Goal: Task Accomplishment & Management: Manage account settings

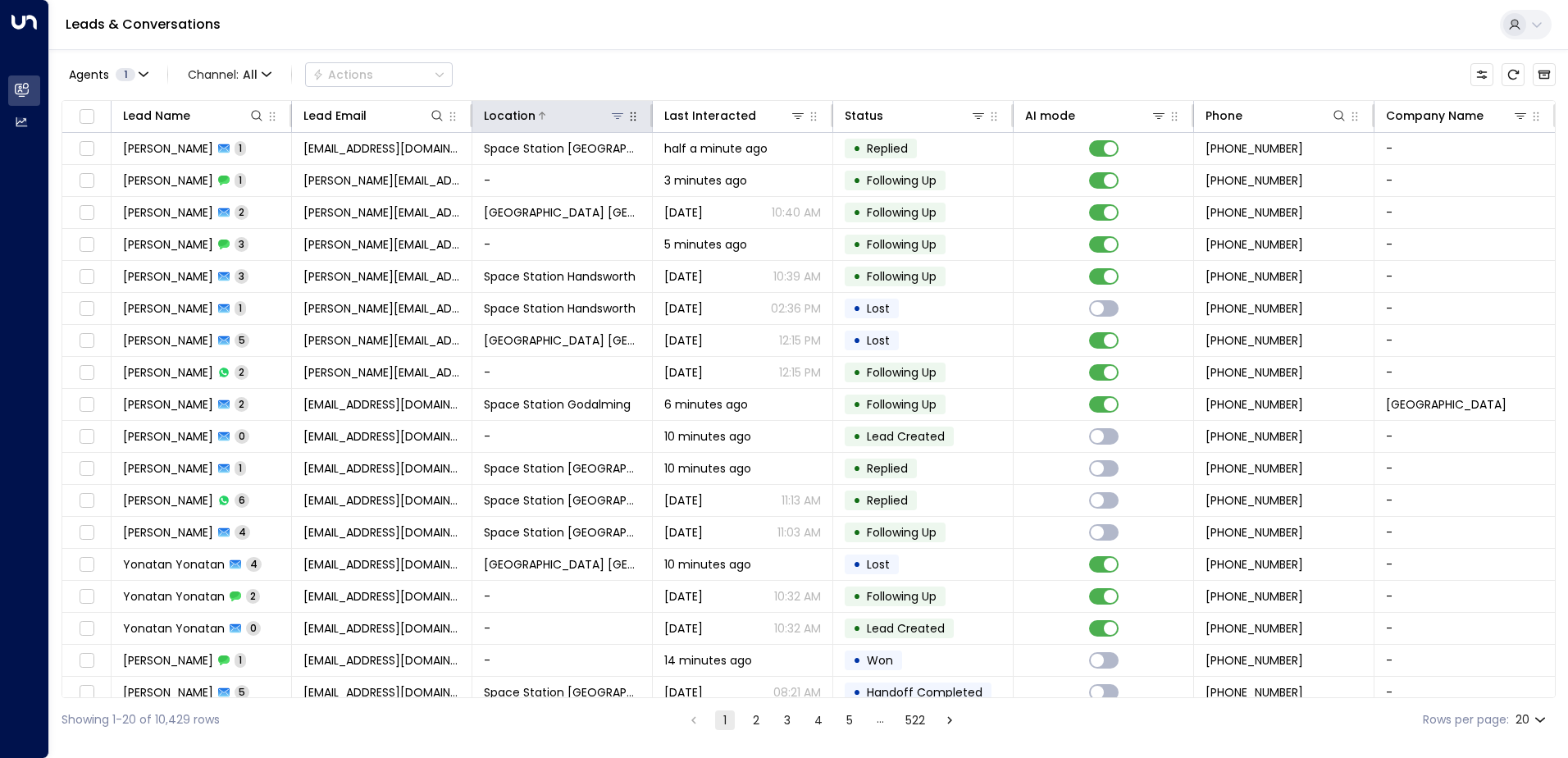
click at [611, 113] on icon at bounding box center [617, 116] width 14 height 14
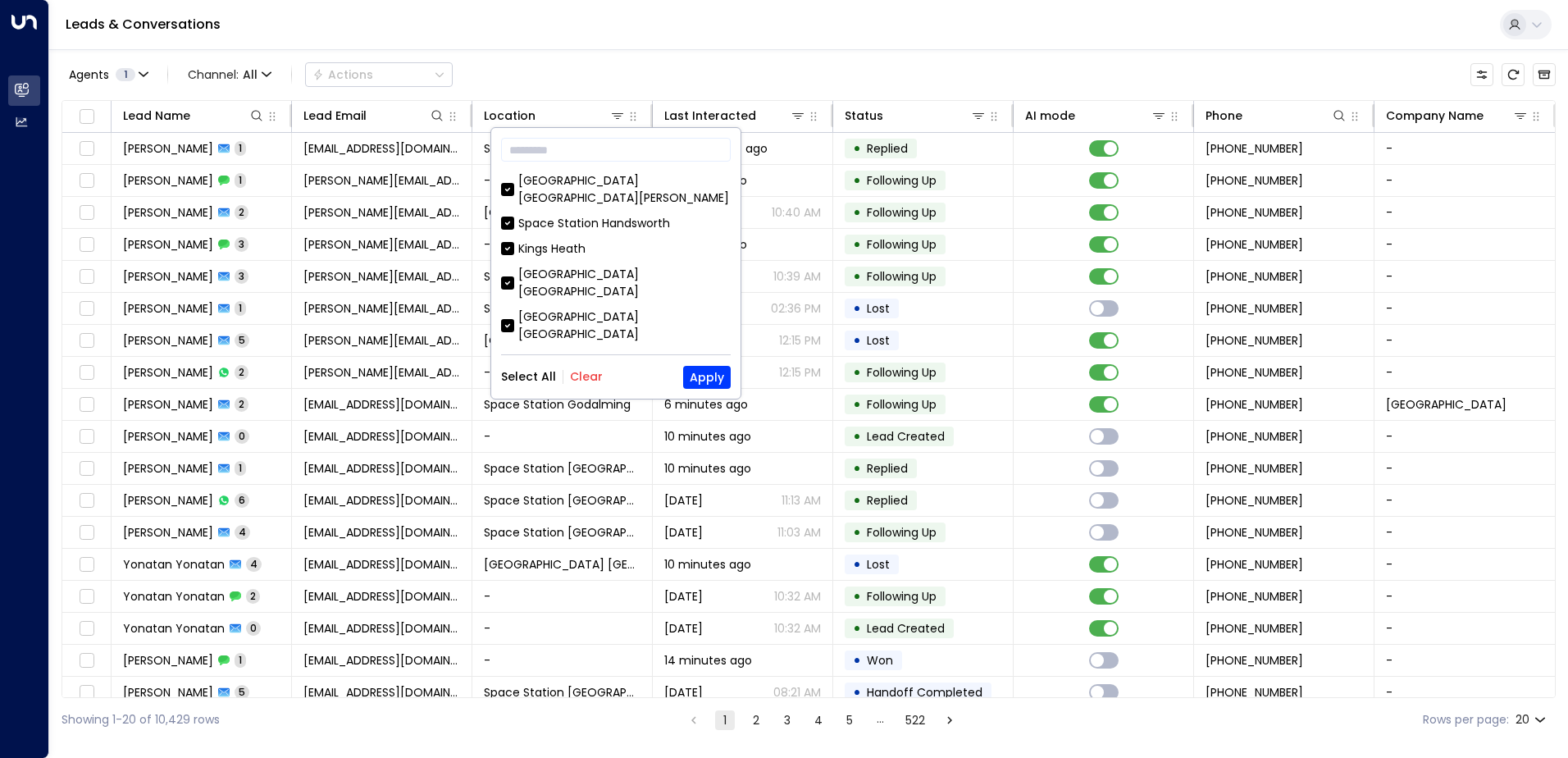
click at [577, 377] on button "Clear" at bounding box center [586, 376] width 33 height 14
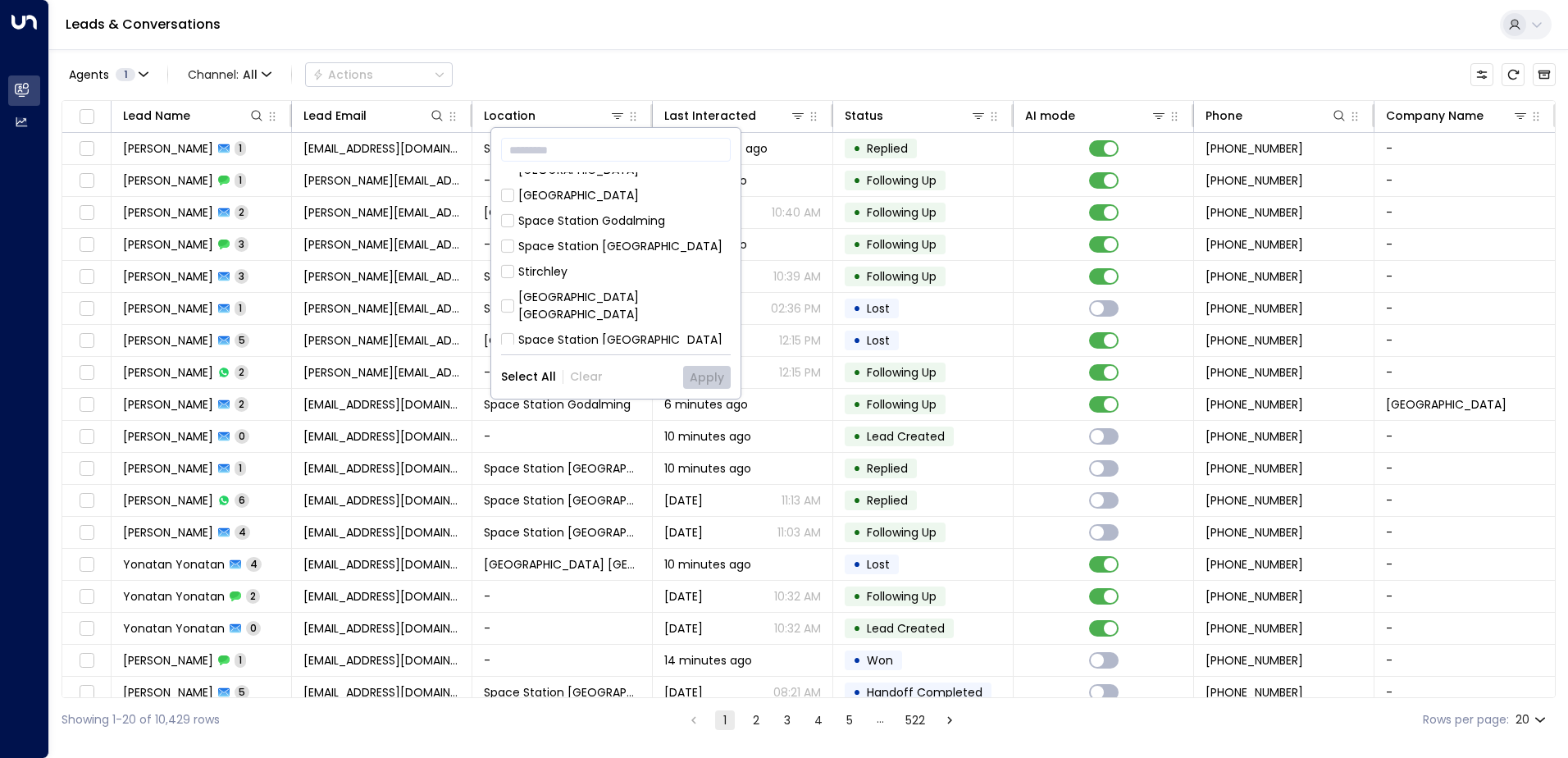
click at [600, 382] on div "Space Station [GEOGRAPHIC_DATA]" at bounding box center [620, 391] width 204 height 17
click at [709, 376] on button "Apply" at bounding box center [707, 376] width 47 height 23
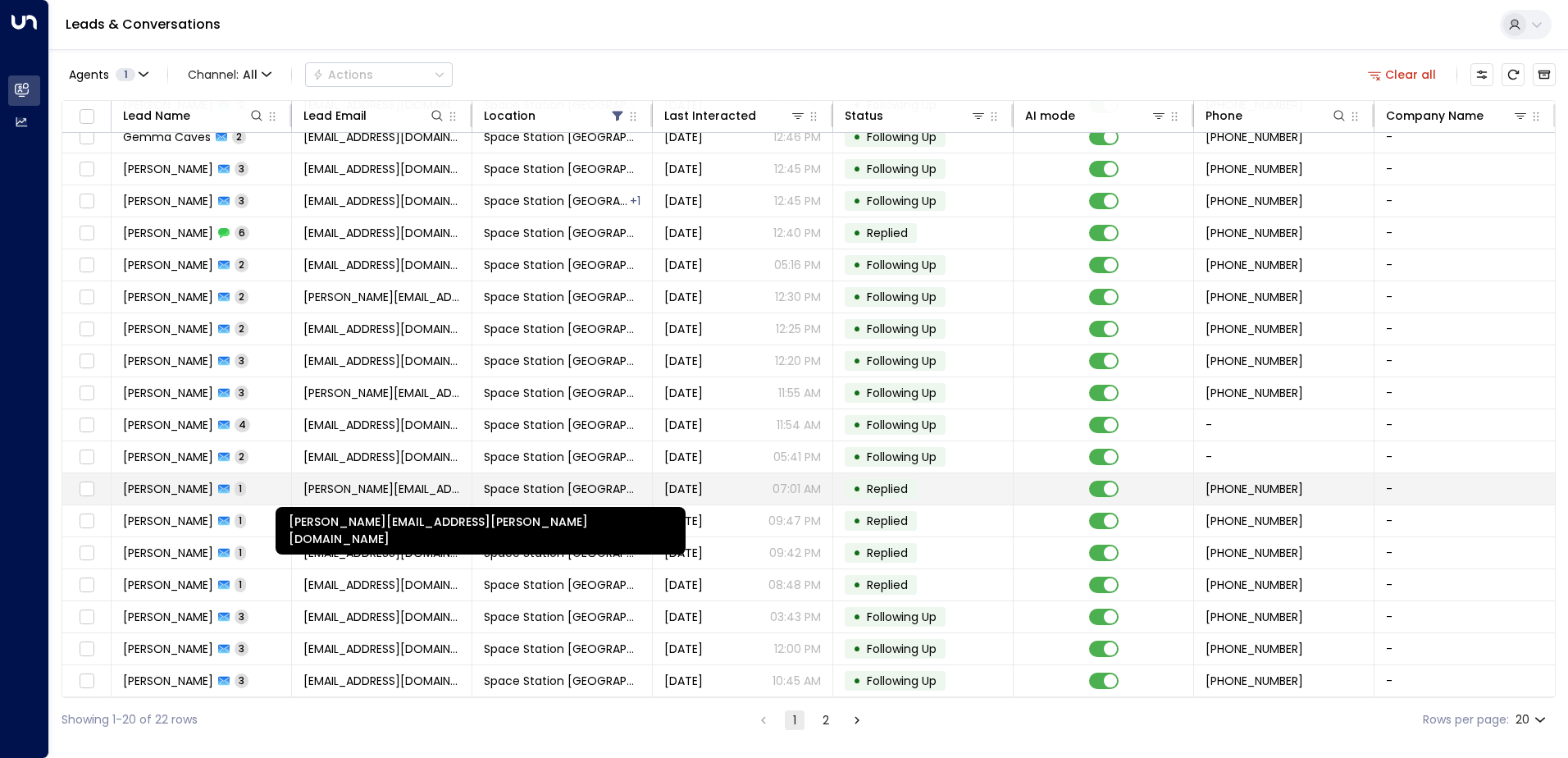
scroll to position [80, 0]
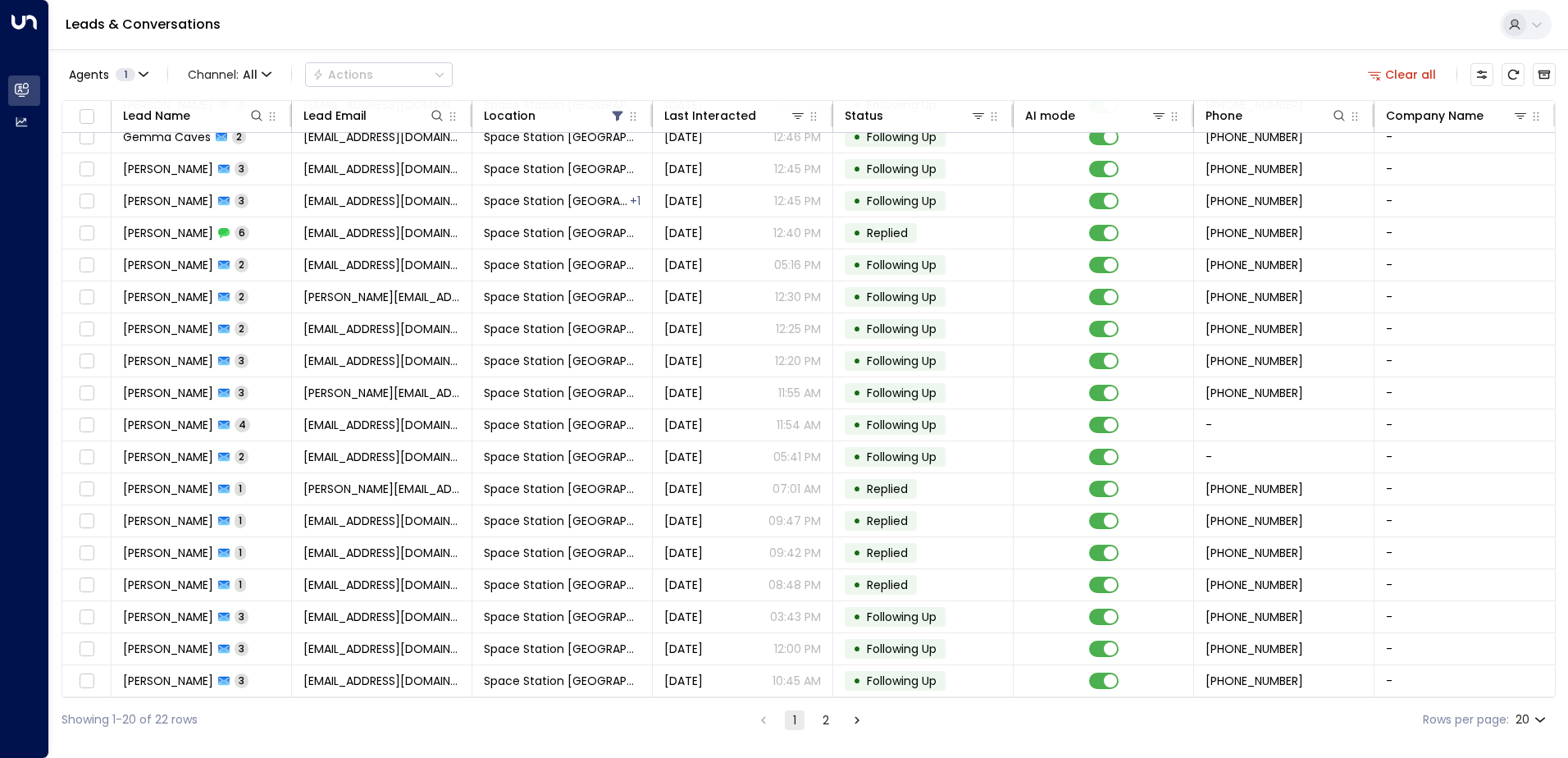
click at [820, 713] on button "2" at bounding box center [825, 720] width 19 height 19
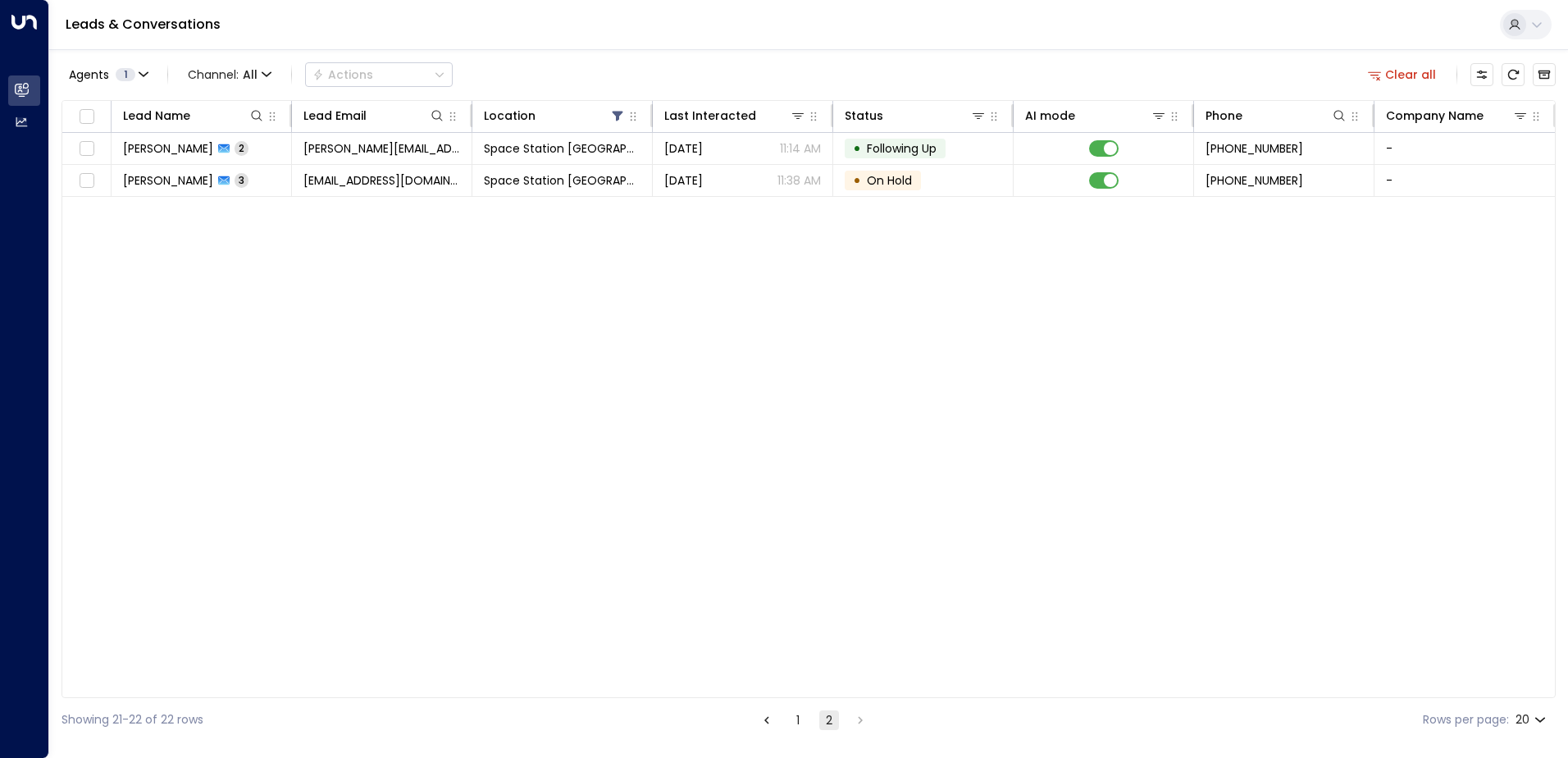
click at [784, 721] on ul "1 2" at bounding box center [814, 720] width 115 height 20
click at [792, 723] on button "1" at bounding box center [798, 720] width 19 height 19
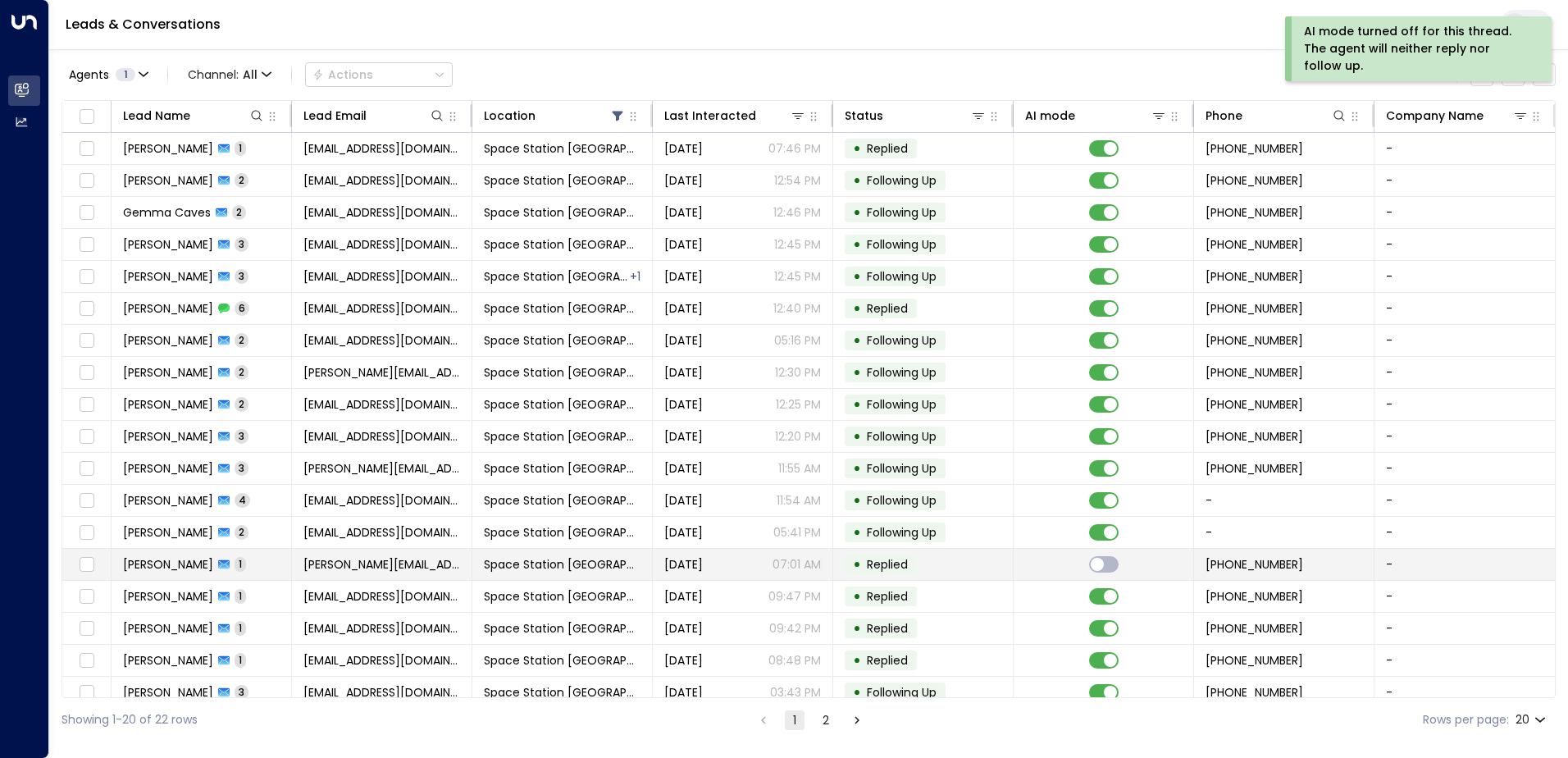
click at [97, 563] on td at bounding box center [87, 564] width 49 height 31
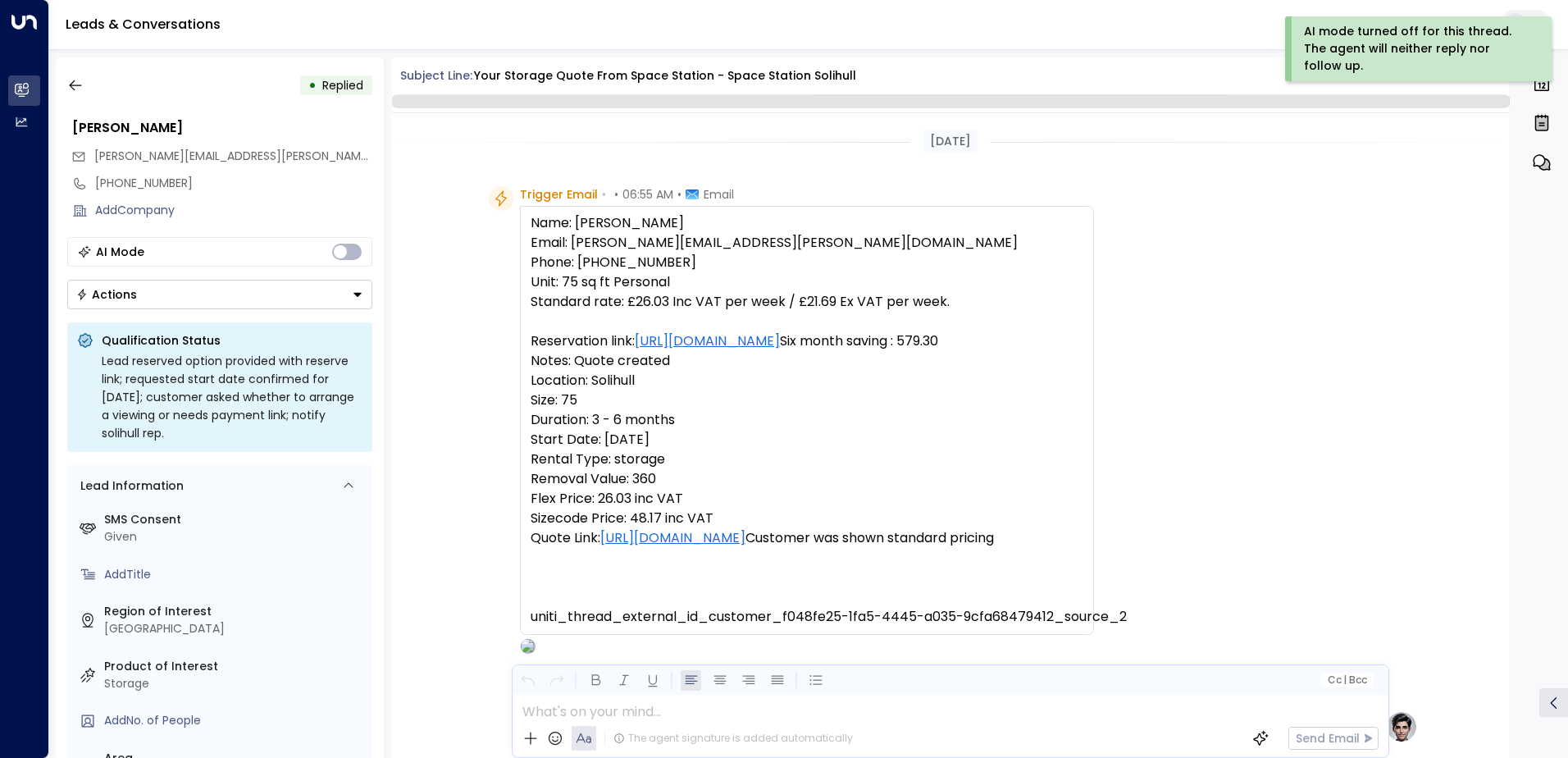
scroll to position [602, 0]
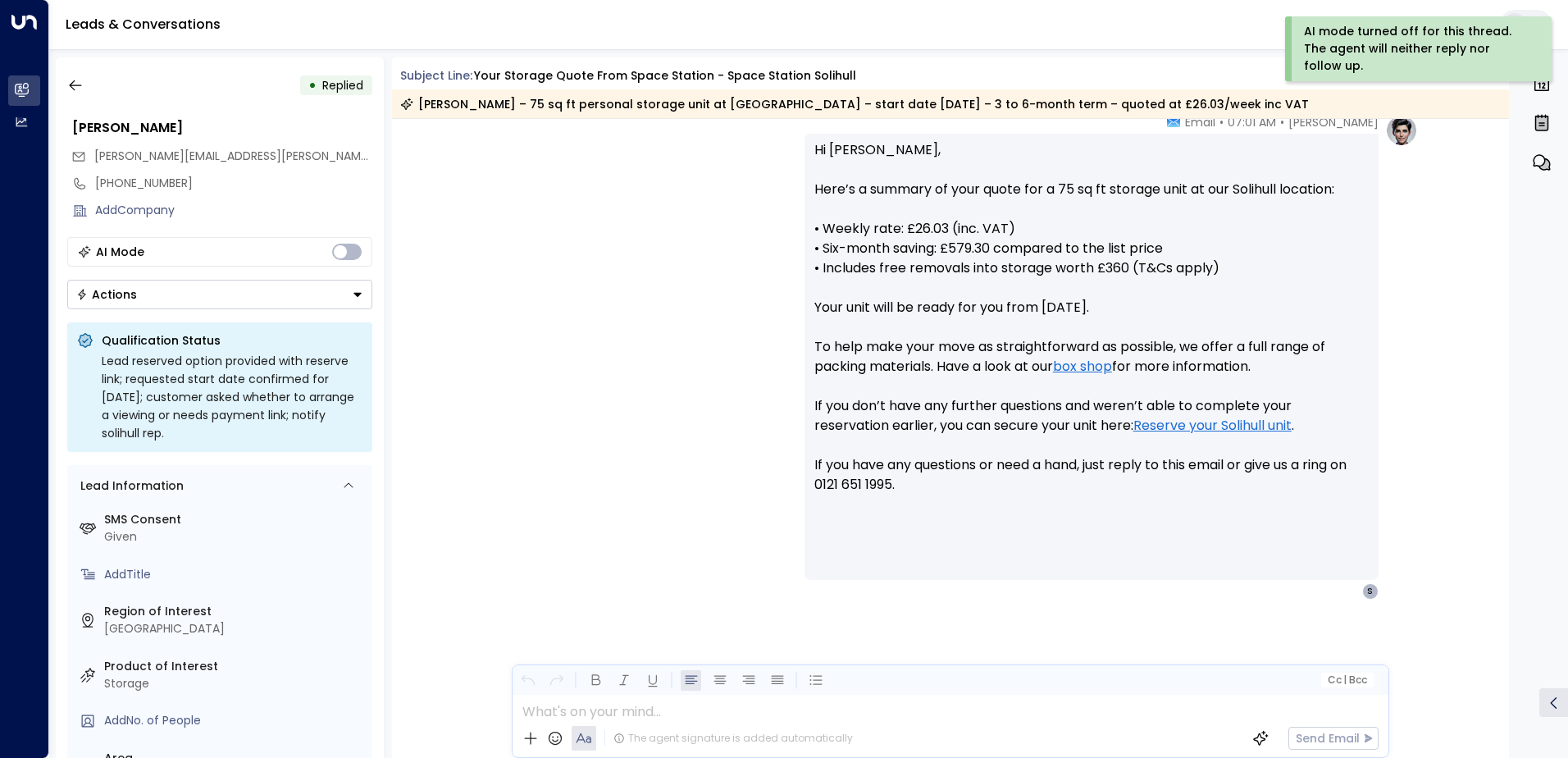
click at [232, 299] on button "Actions" at bounding box center [220, 294] width 305 height 30
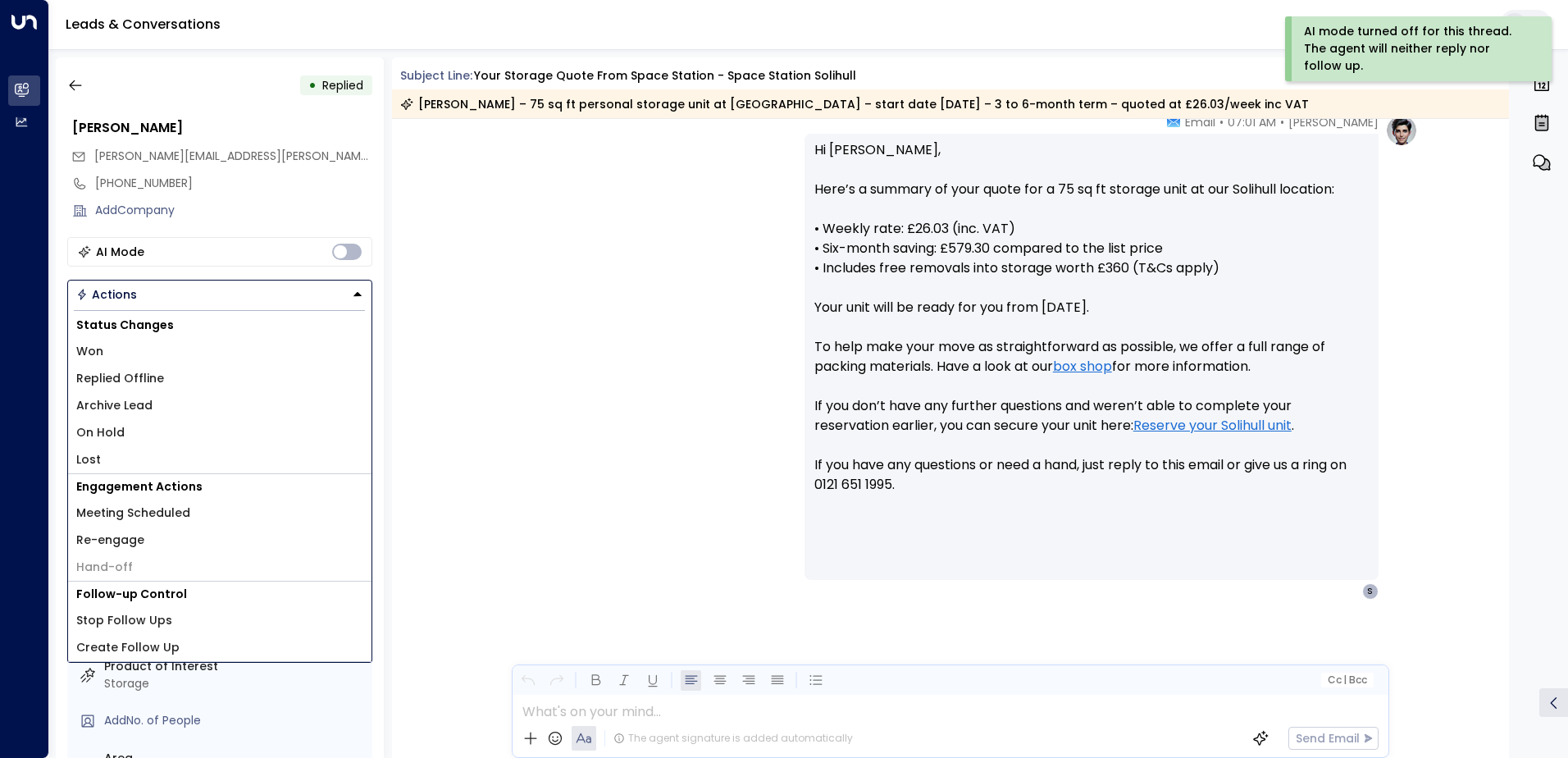
click at [184, 376] on li "Replied Offline" at bounding box center [219, 378] width 304 height 27
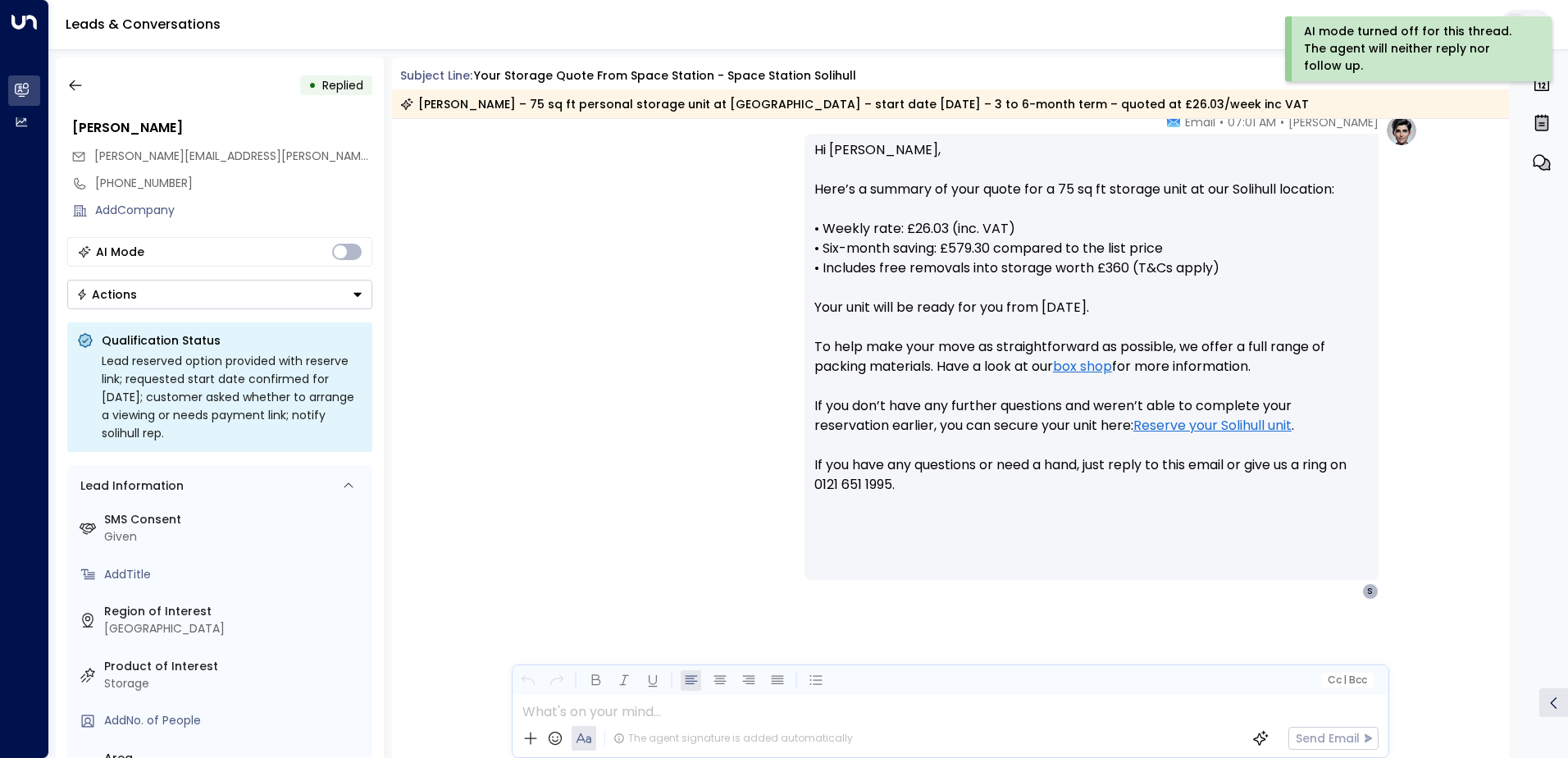
drag, startPoint x: 234, startPoint y: 280, endPoint x: 236, endPoint y: 290, distance: 10.2
click at [234, 281] on button "Actions" at bounding box center [220, 294] width 305 height 30
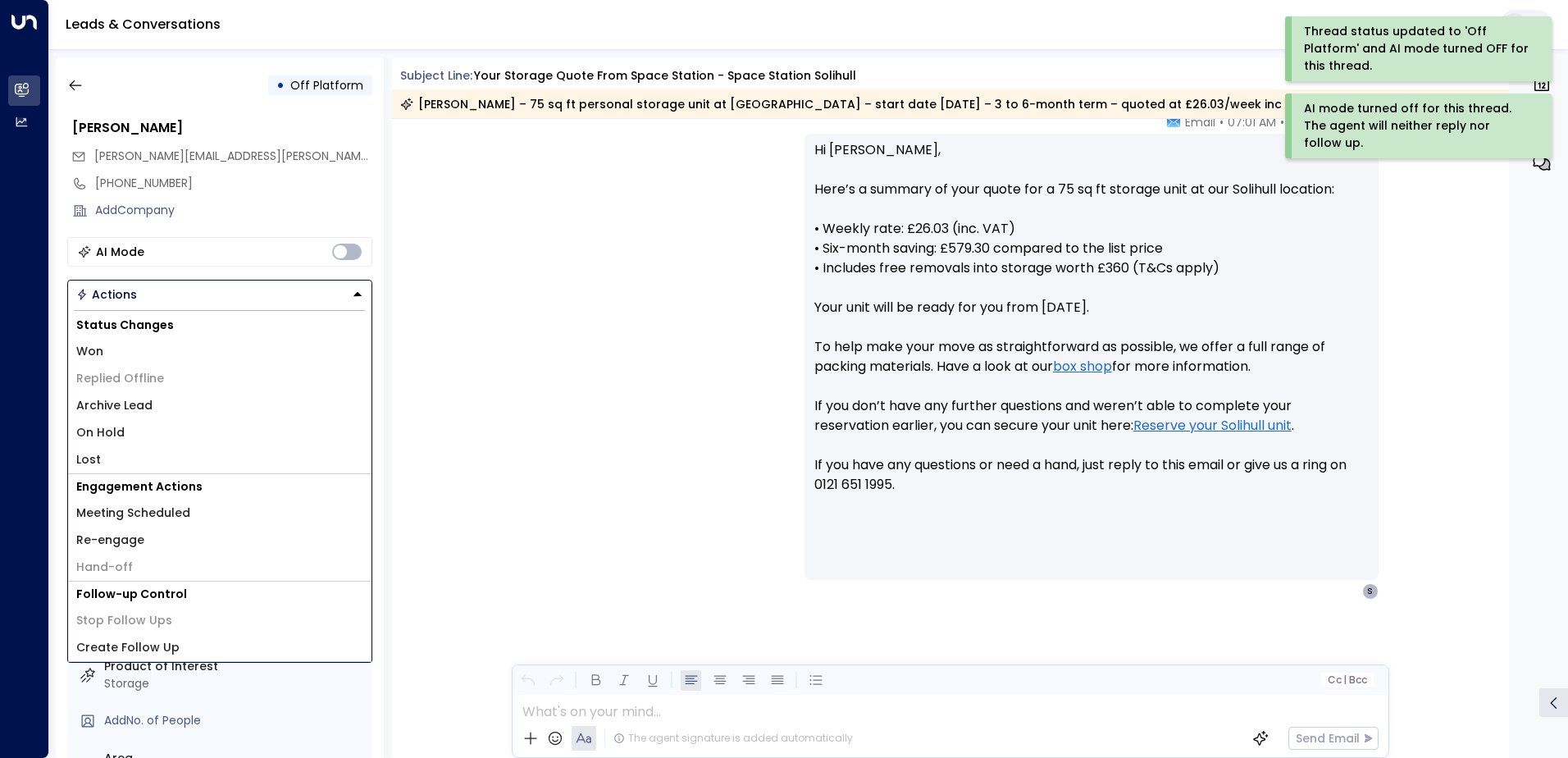
click at [189, 412] on li "Archive Lead" at bounding box center [219, 405] width 304 height 27
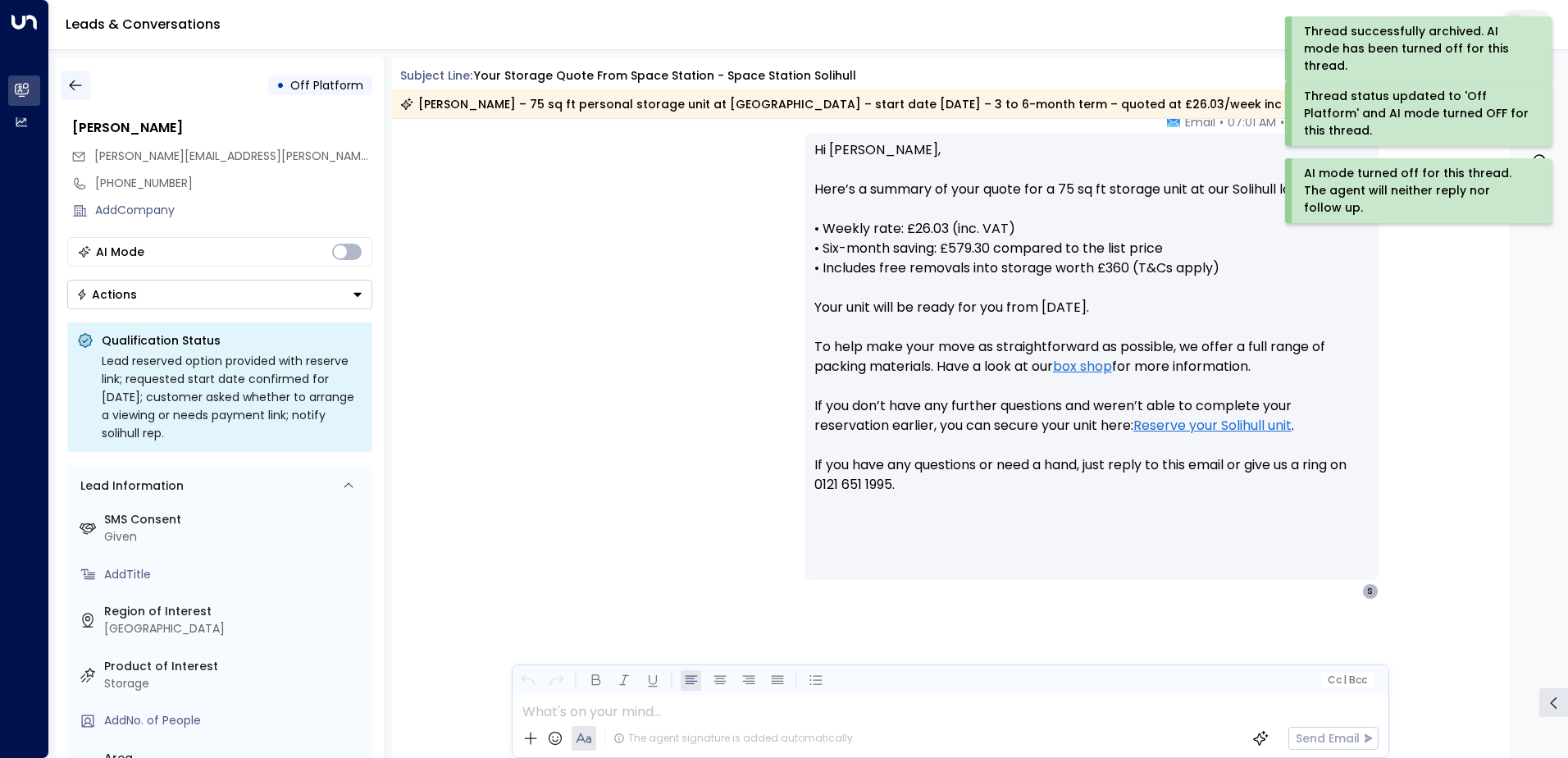
click at [69, 90] on icon "button" at bounding box center [75, 85] width 16 height 16
